Goal: Task Accomplishment & Management: Manage account settings

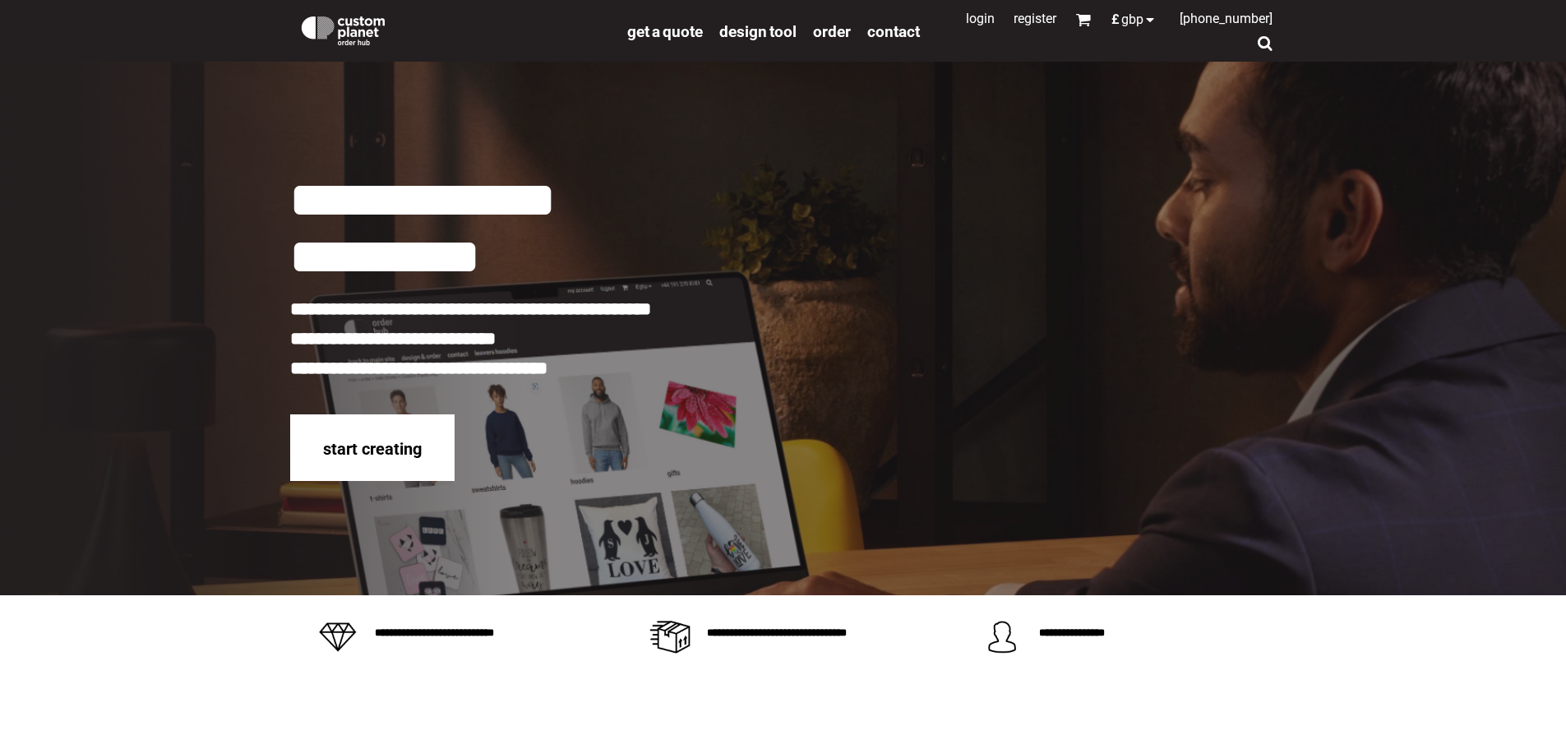
click at [969, 21] on link "Login" at bounding box center [980, 19] width 29 height 16
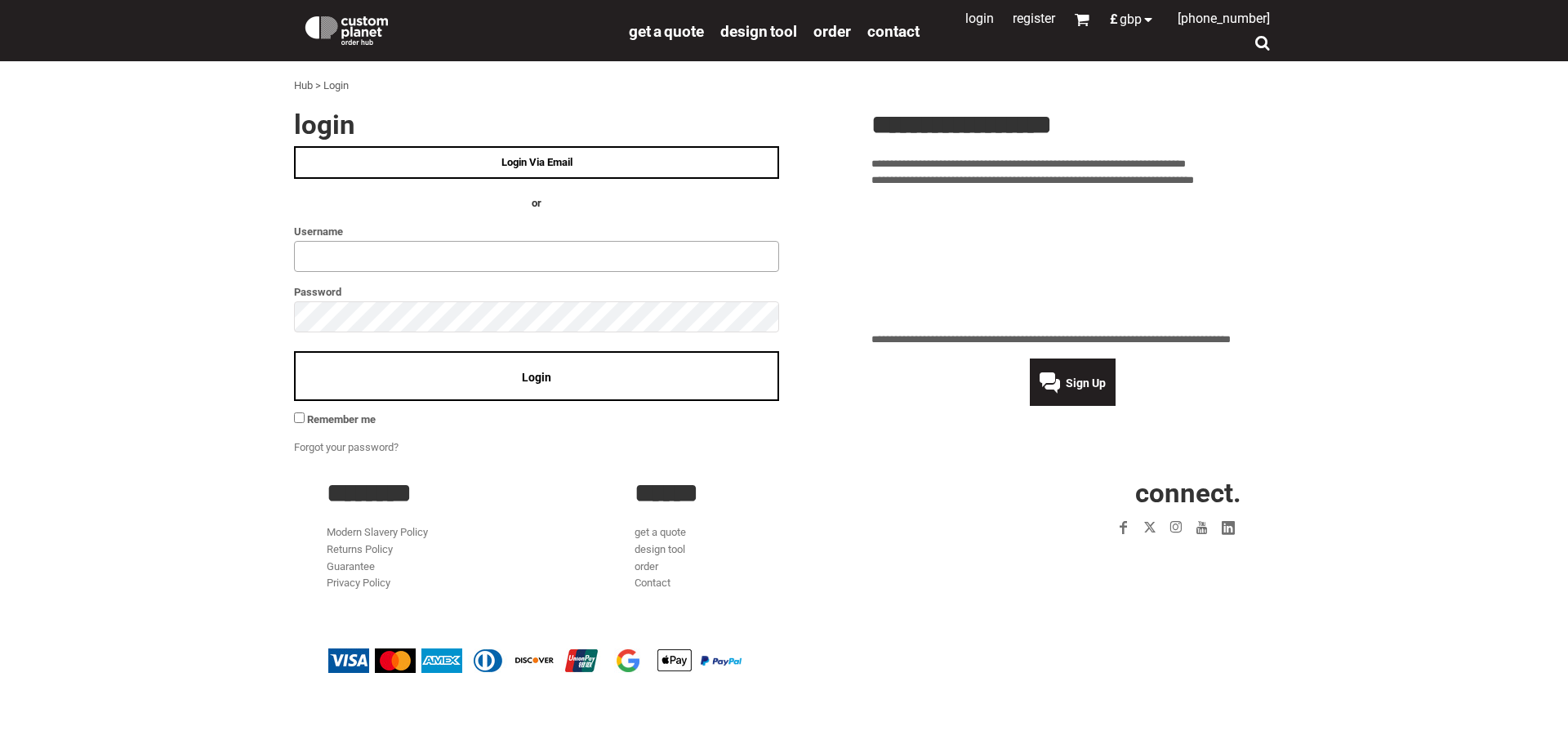
click at [299, 254] on input "text" at bounding box center [536, 256] width 485 height 31
type input "**********"
click at [531, 371] on span "Login" at bounding box center [536, 376] width 30 height 13
